Goal: Navigation & Orientation: Find specific page/section

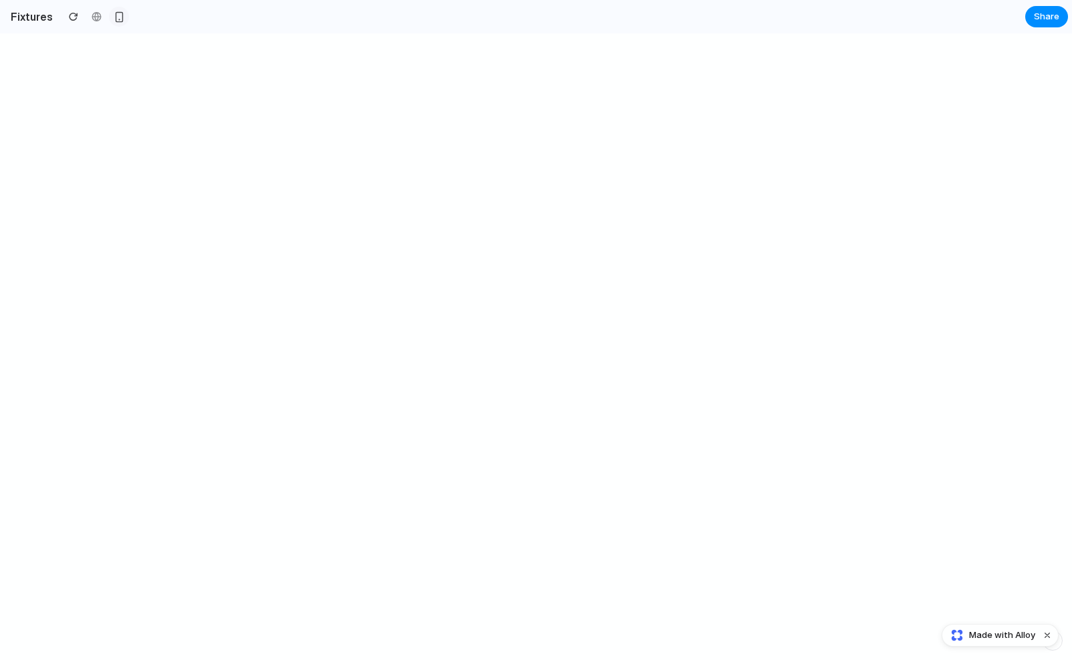
click at [122, 19] on button "button" at bounding box center [119, 17] width 20 height 20
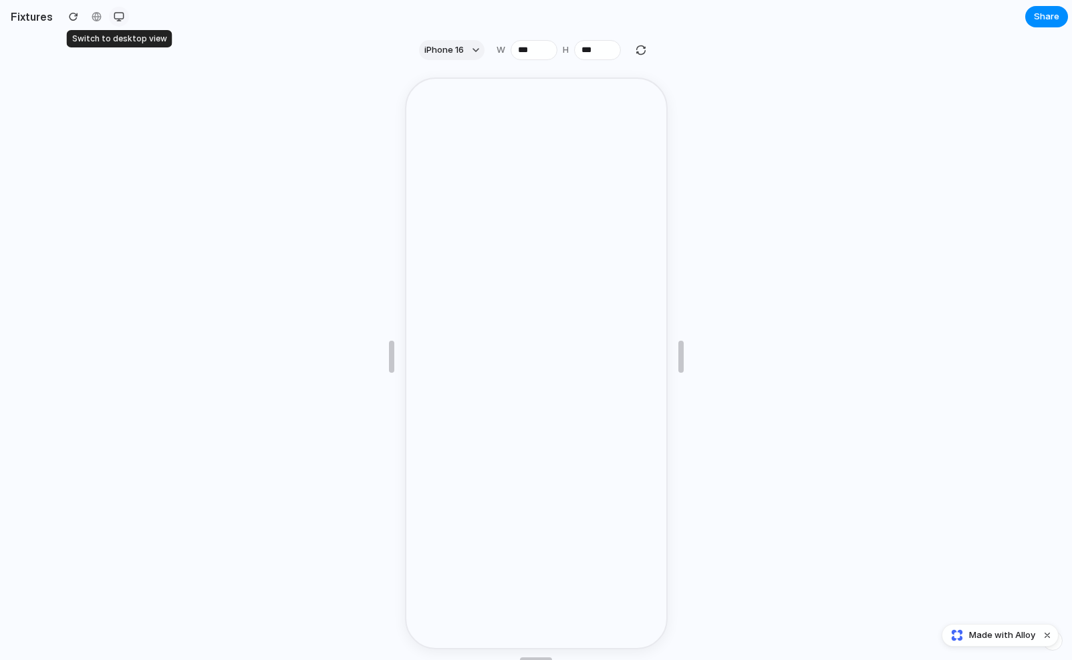
click at [118, 13] on div "button" at bounding box center [119, 16] width 11 height 11
